Goal: Transaction & Acquisition: Purchase product/service

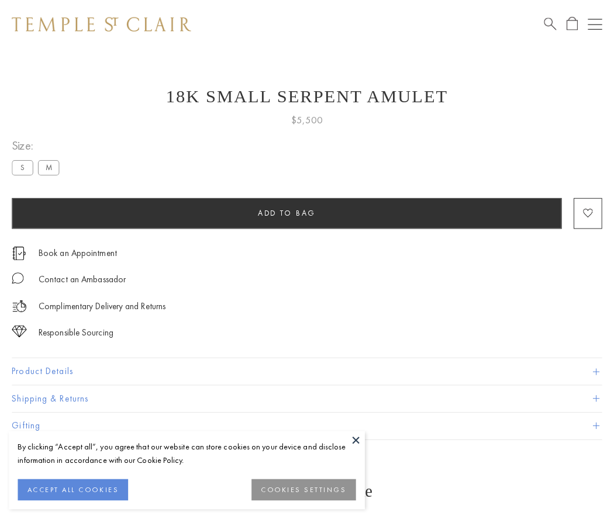
scroll to position [11, 0]
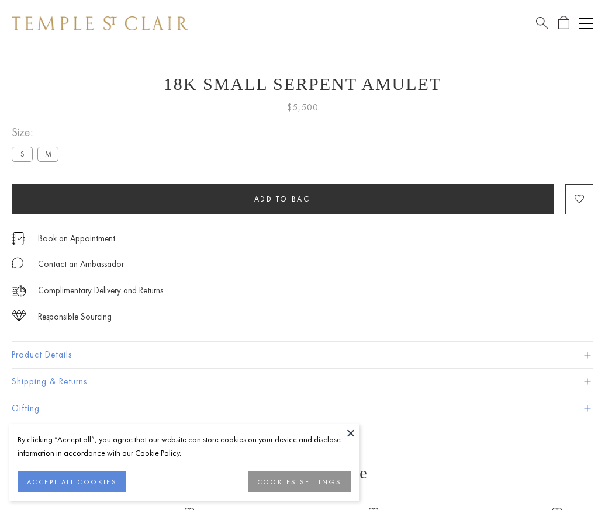
click at [282, 199] on span "Add to bag" at bounding box center [282, 199] width 57 height 10
